Goal: Navigation & Orientation: Go to known website

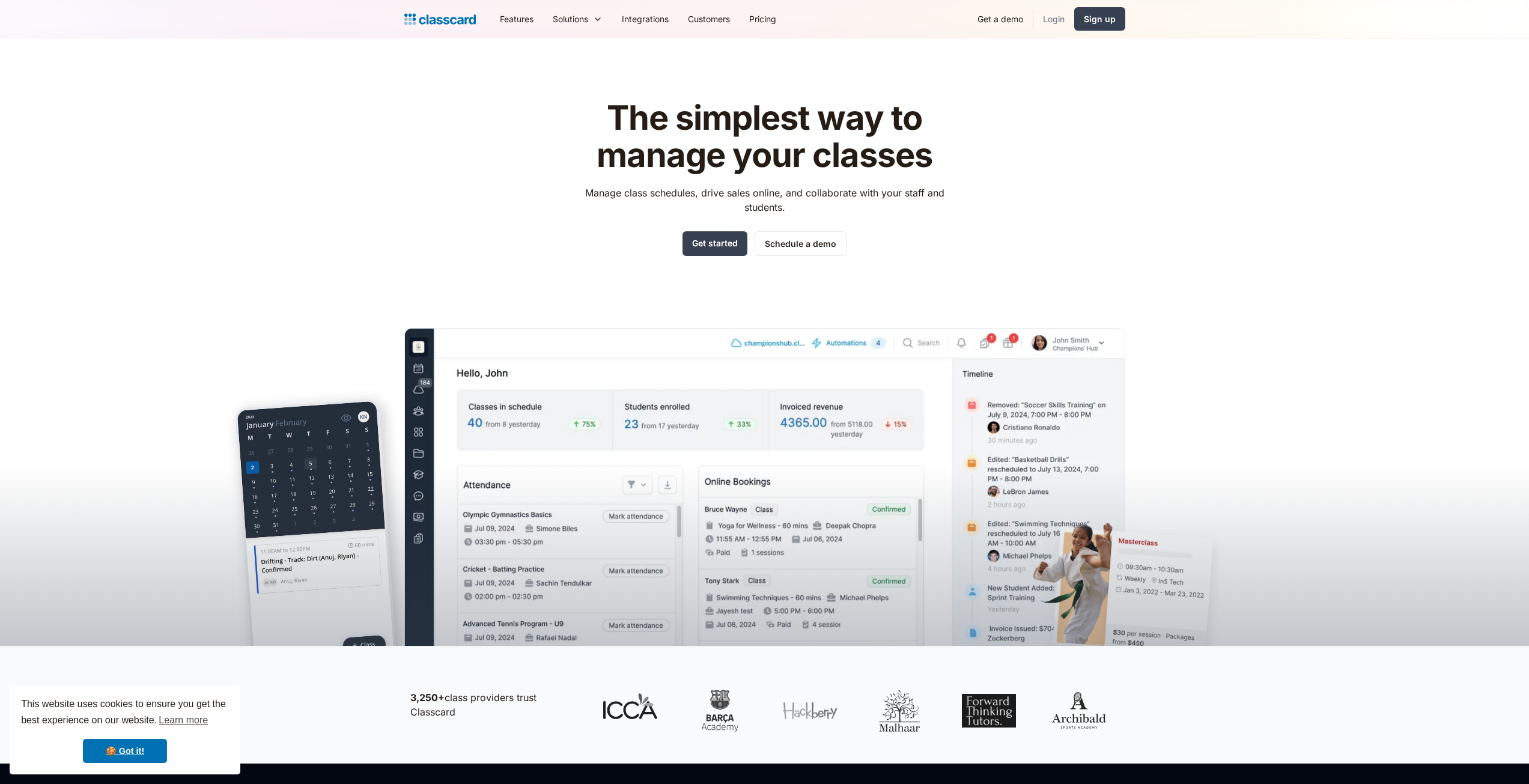
click at [1044, 22] on link "Login" at bounding box center [1053, 19] width 41 height 27
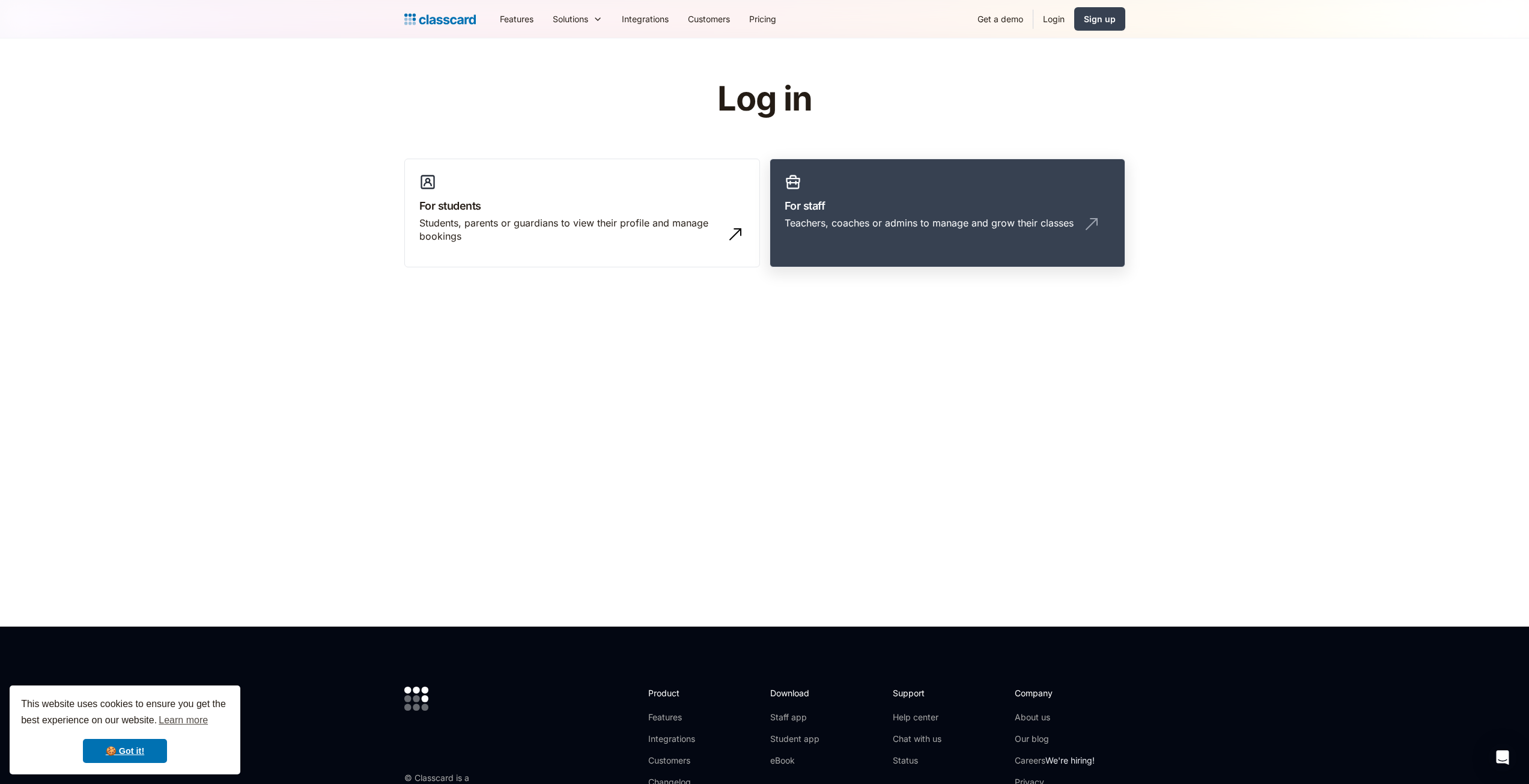
click at [993, 210] on h3 "For staff" at bounding box center [948, 205] width 326 height 16
